Goal: Transaction & Acquisition: Subscribe to service/newsletter

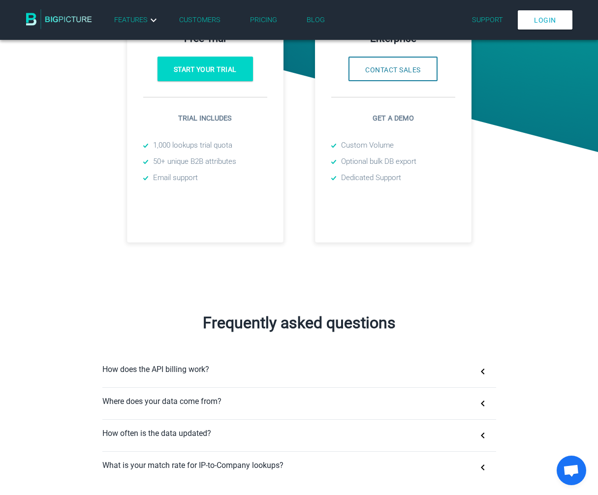
scroll to position [369, 0]
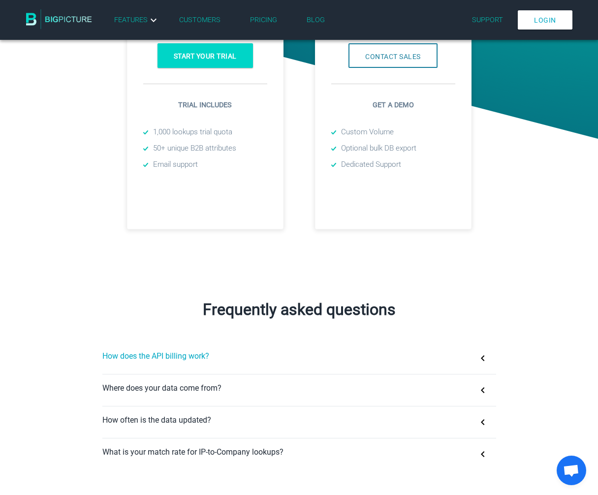
click at [203, 354] on button "How does the API billing work?" at bounding box center [299, 357] width 394 height 31
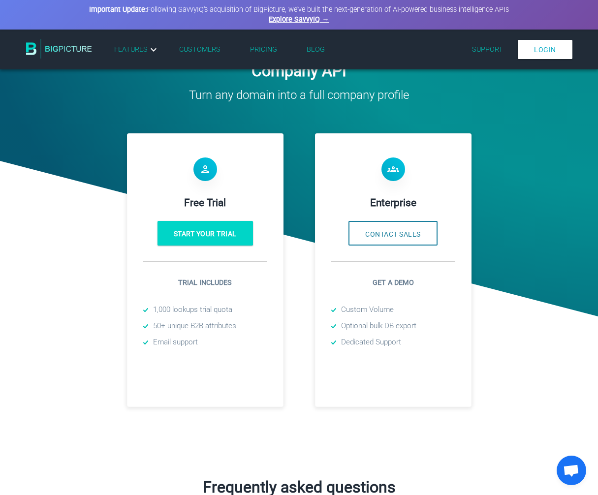
scroll to position [209, 0]
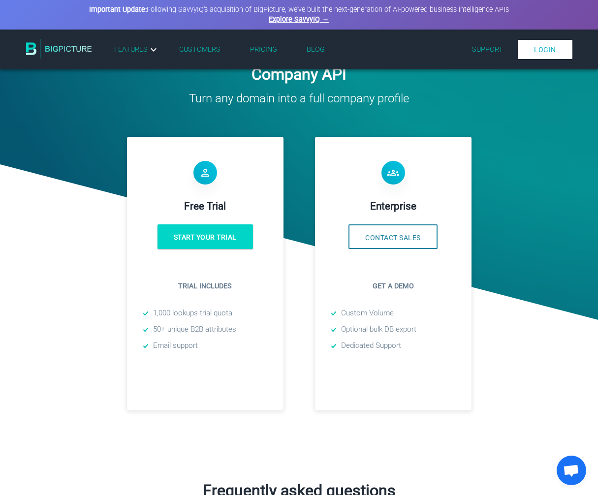
click at [79, 45] on img at bounding box center [59, 49] width 66 height 20
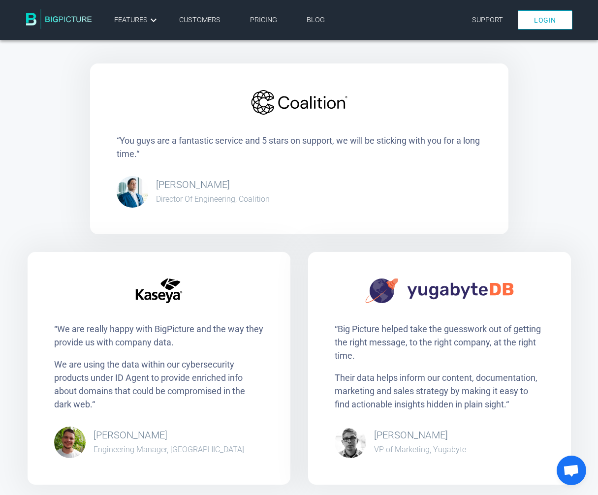
scroll to position [1717, 0]
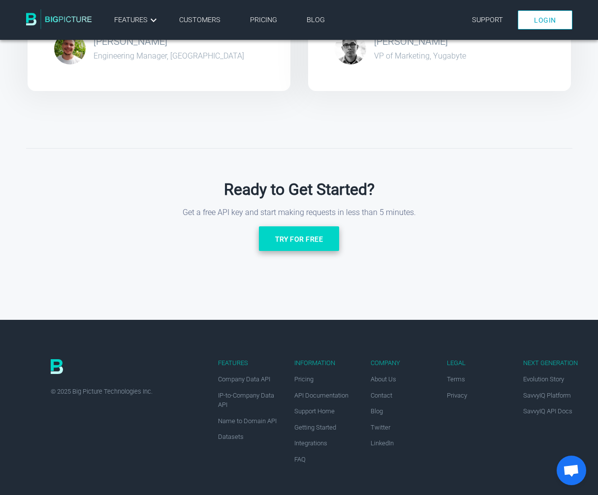
click at [321, 227] on link "Try for free" at bounding box center [299, 238] width 80 height 25
